Goal: Task Accomplishment & Management: Use online tool/utility

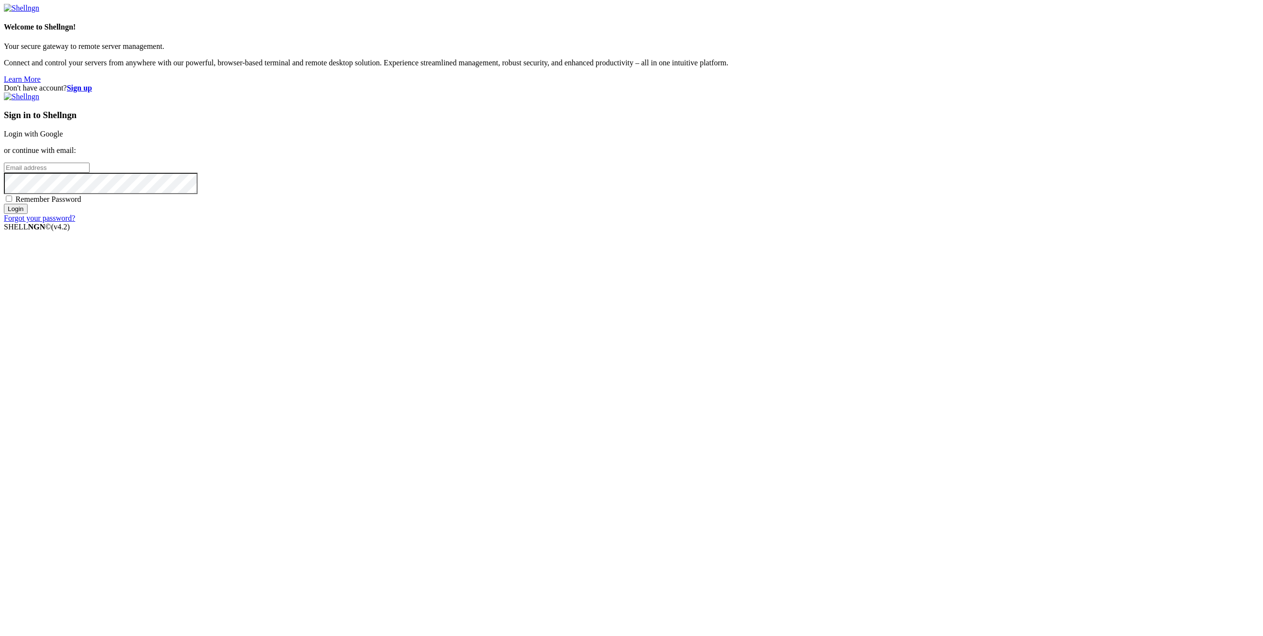
click at [668, 223] on div "Don't have account? Sign up Sign in to Shellngn Login with Google or continue w…" at bounding box center [631, 153] width 1255 height 139
type input "[PERSON_NAME][EMAIL_ADDRESS][DOMAIN_NAME]"
click at [28, 214] on input "Login" at bounding box center [16, 209] width 24 height 10
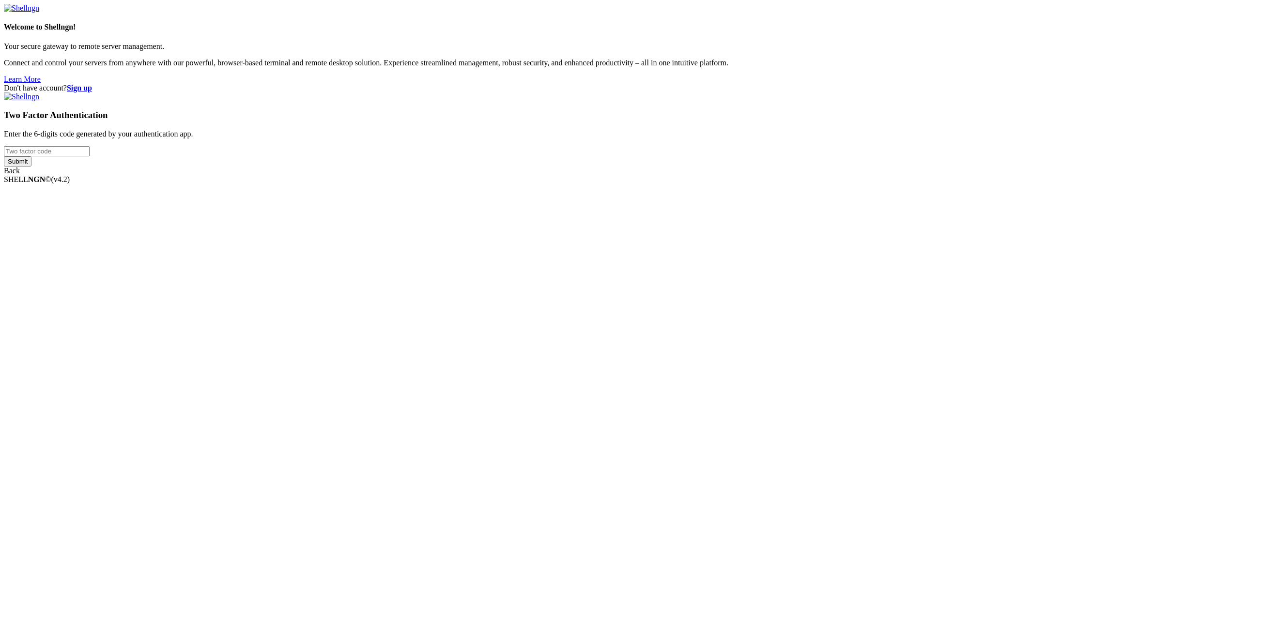
click at [90, 156] on input "number" at bounding box center [47, 151] width 86 height 10
paste input "736660"
type input "736660"
click at [31, 167] on input "Submit" at bounding box center [18, 161] width 28 height 10
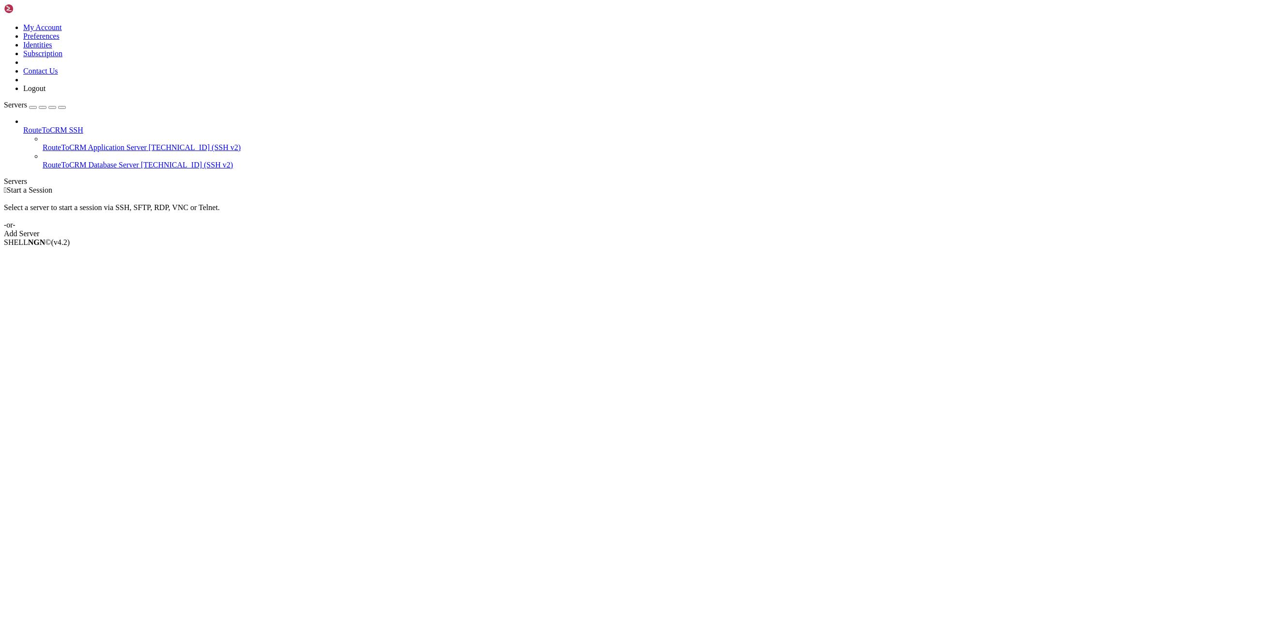
click at [23, 126] on icon at bounding box center [23, 126] width 0 height 0
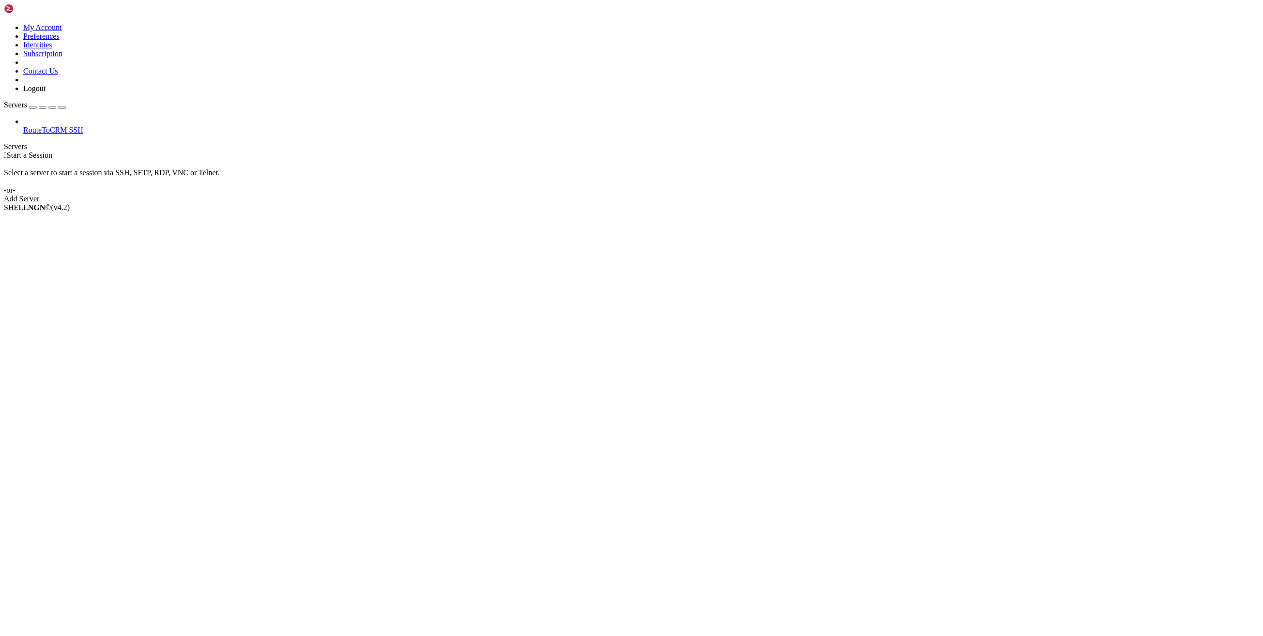
click at [83, 126] on span "RouteToCRM SSH" at bounding box center [53, 130] width 60 height 8
click at [23, 126] on icon at bounding box center [23, 126] width 0 height 0
